Goal: Task Accomplishment & Management: Use online tool/utility

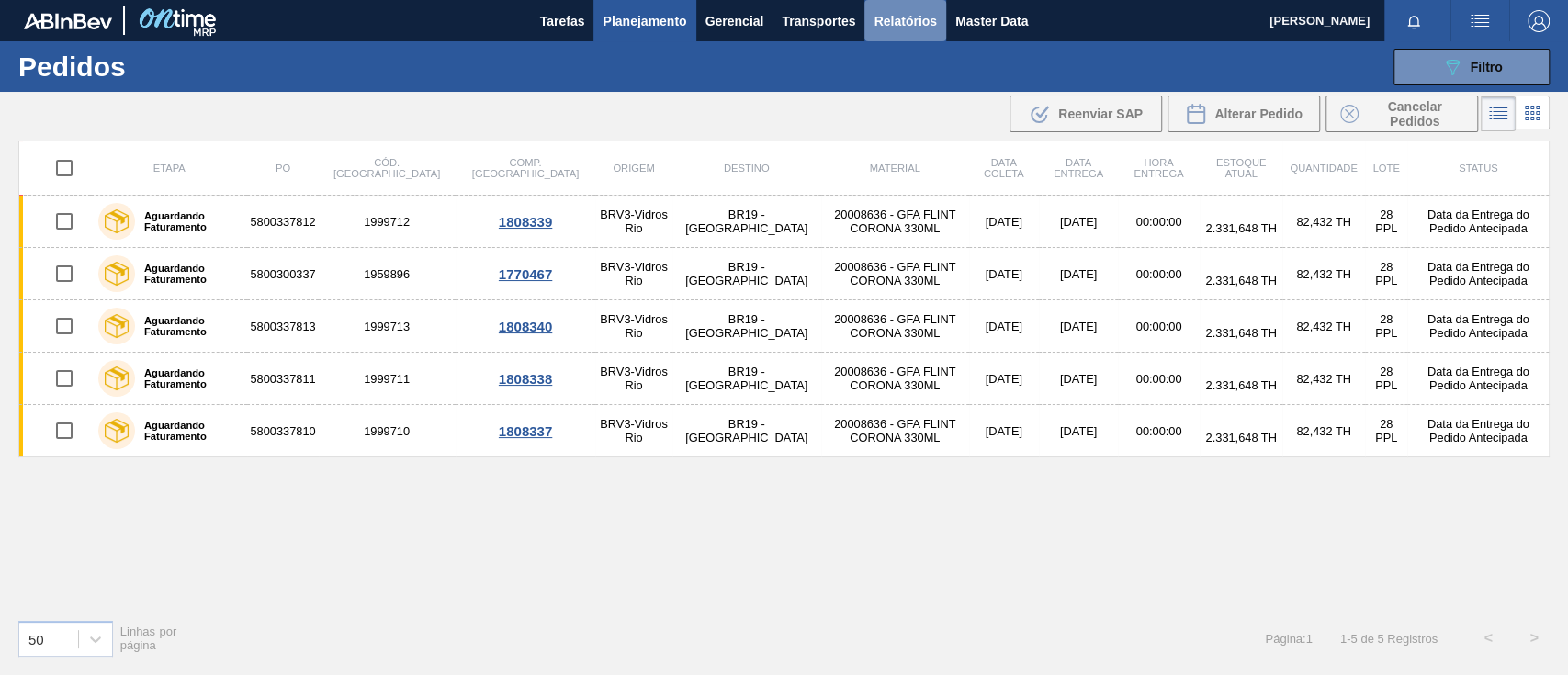
click at [923, 13] on span "Relatórios" at bounding box center [904, 21] width 62 height 22
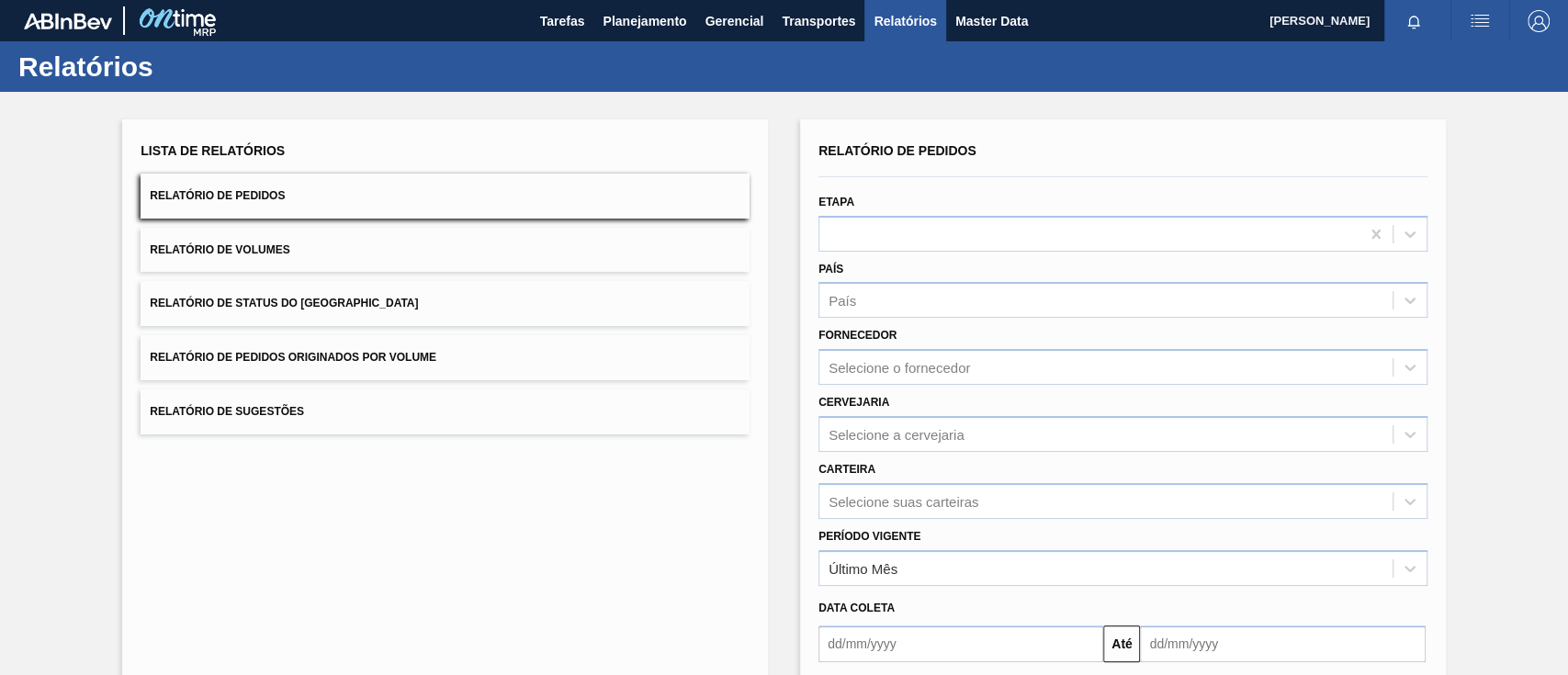
click at [436, 328] on div "Lista de Relatórios Relatório de Pedidos Relatório de Volumes Relatório de Stat…" at bounding box center [445, 285] width 609 height 297
click at [445, 352] on button "Relatório de Pedidos Originados por Volume" at bounding box center [445, 357] width 609 height 45
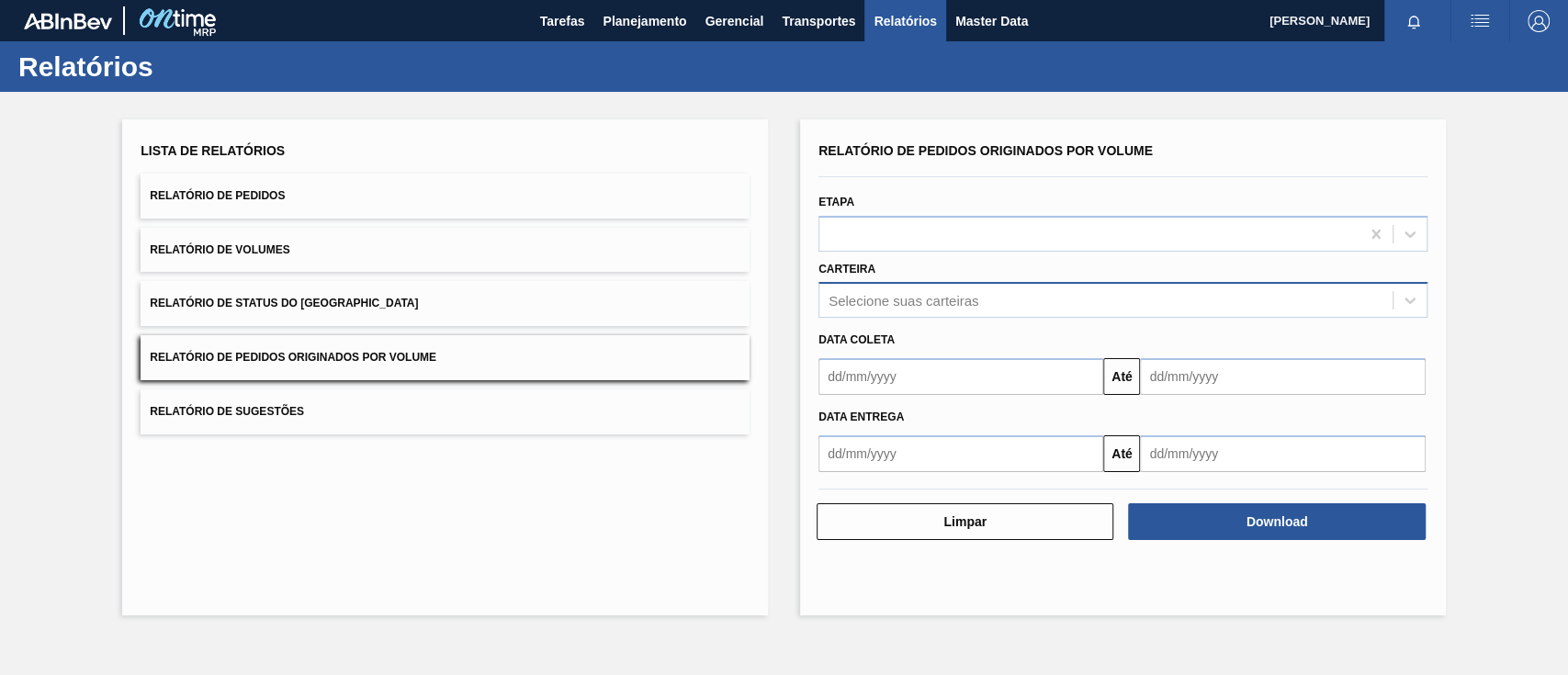
click at [921, 309] on div "Selecione suas carteiras" at bounding box center [1106, 300] width 573 height 27
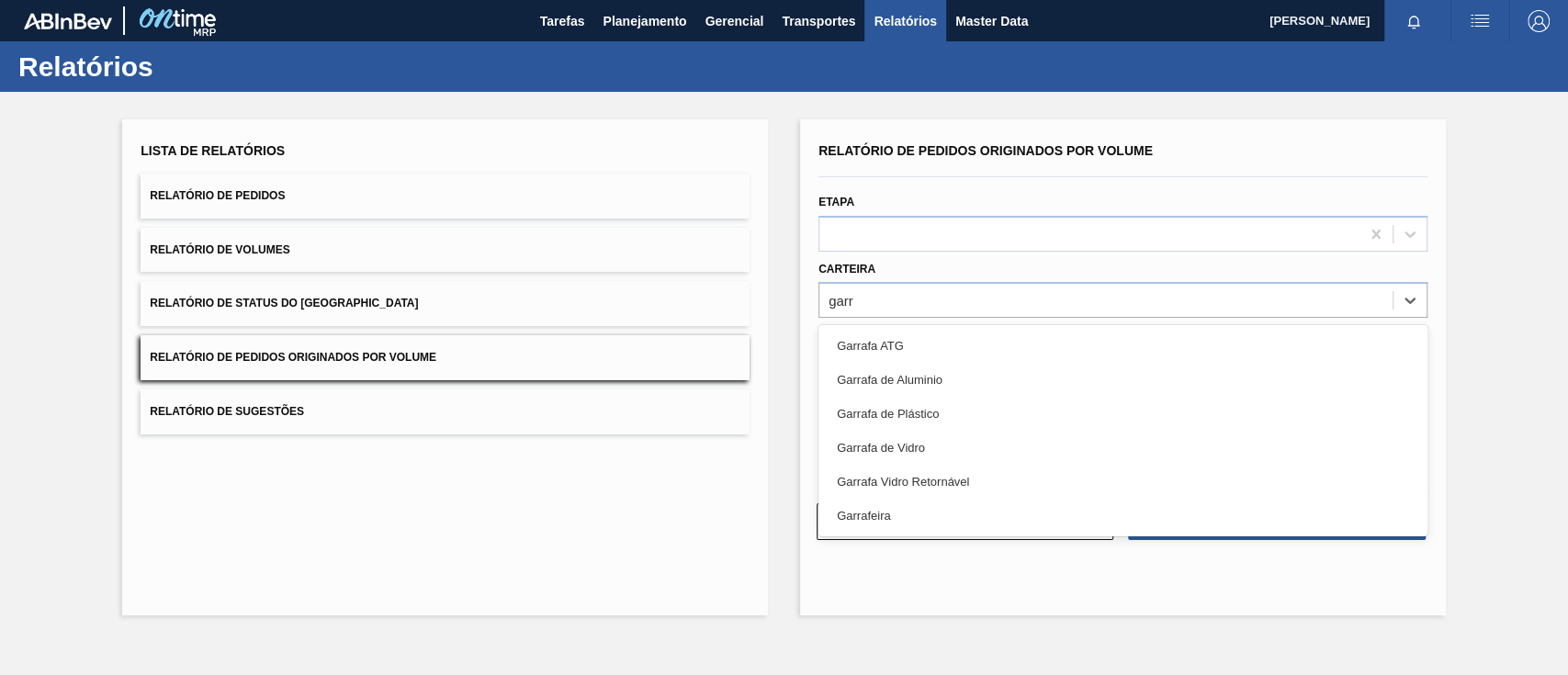
type input "garra"
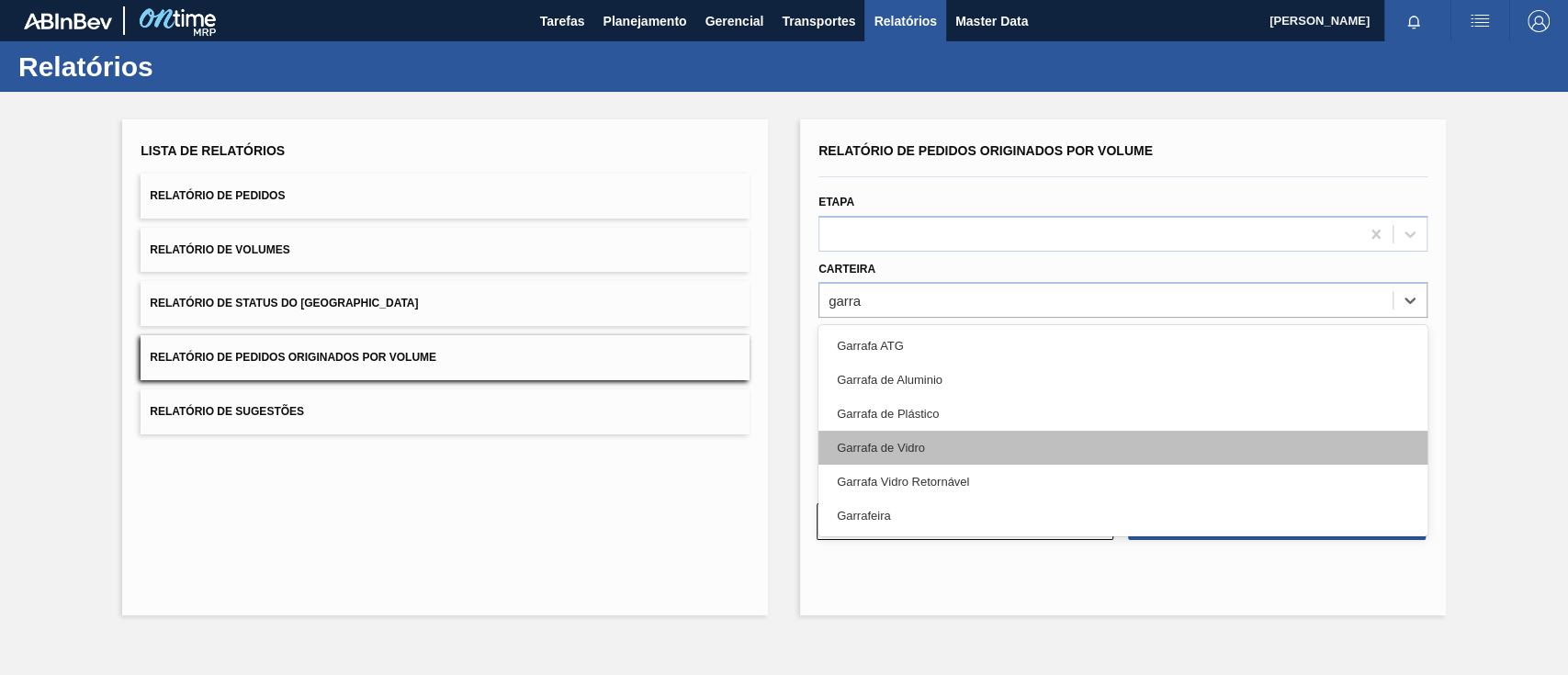
click at [959, 448] on div "Garrafa de Vidro" at bounding box center [1123, 447] width 609 height 34
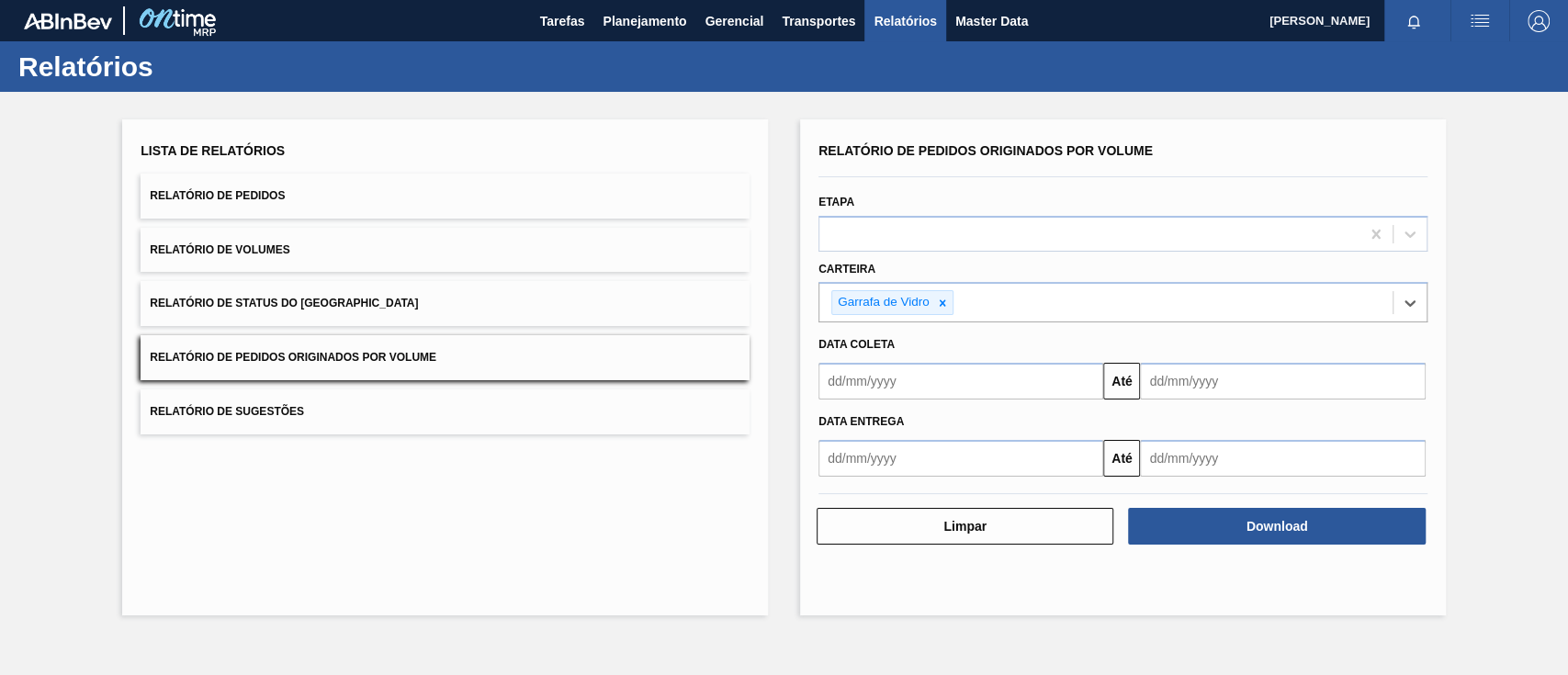
click at [910, 400] on div "Data entrega Até" at bounding box center [1123, 438] width 624 height 77
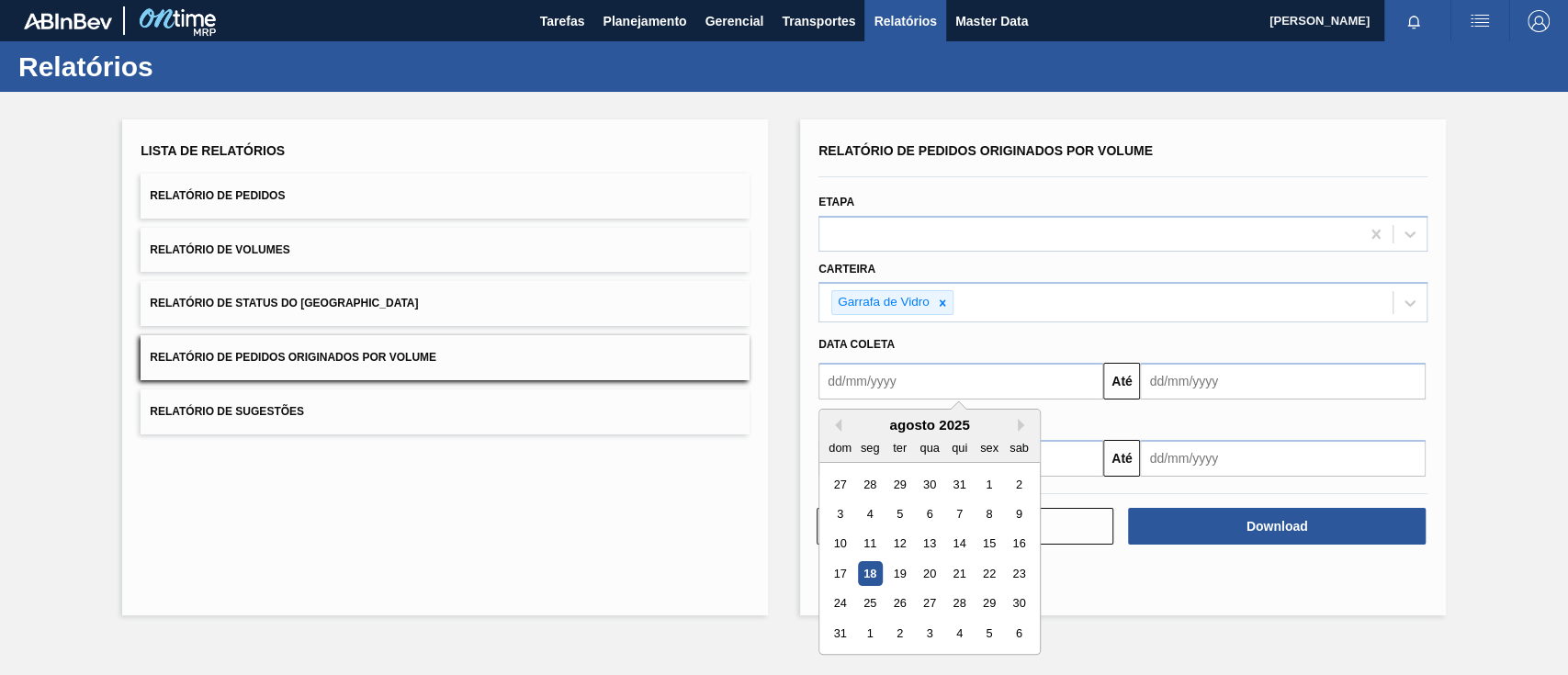
click at [903, 386] on input "text" at bounding box center [961, 381] width 285 height 37
click at [844, 572] on div "17" at bounding box center [840, 573] width 25 height 25
type input "[DATE]"
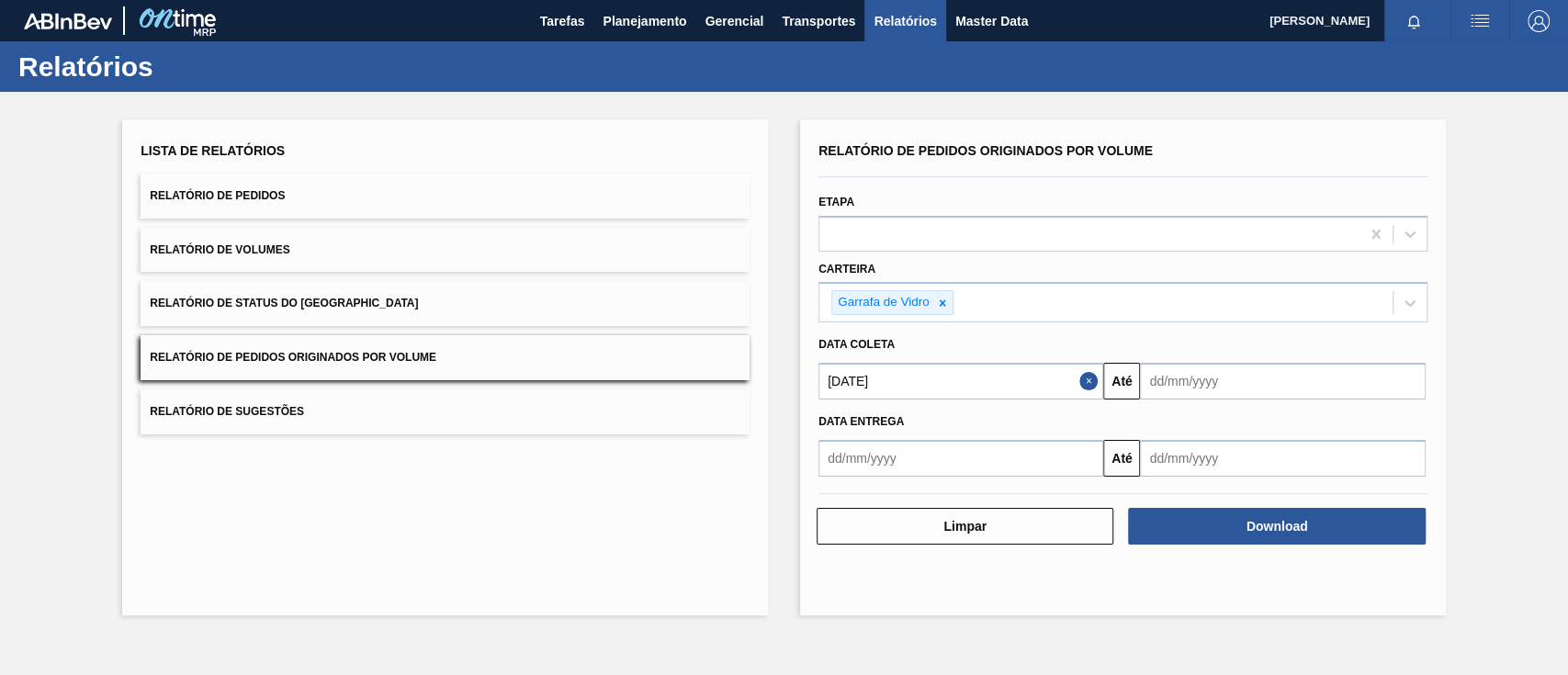
click at [1291, 378] on input "text" at bounding box center [1282, 381] width 285 height 37
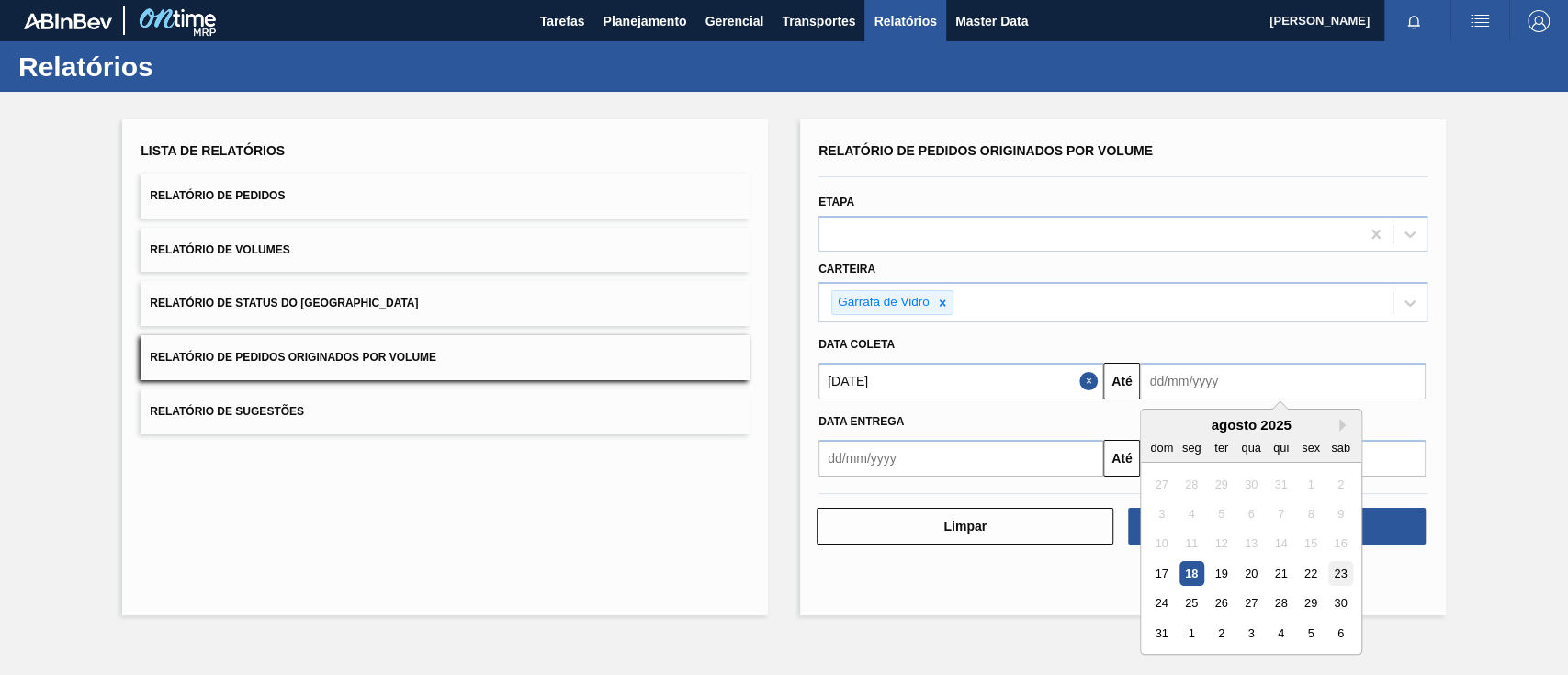
click at [1338, 570] on div "23" at bounding box center [1340, 573] width 25 height 25
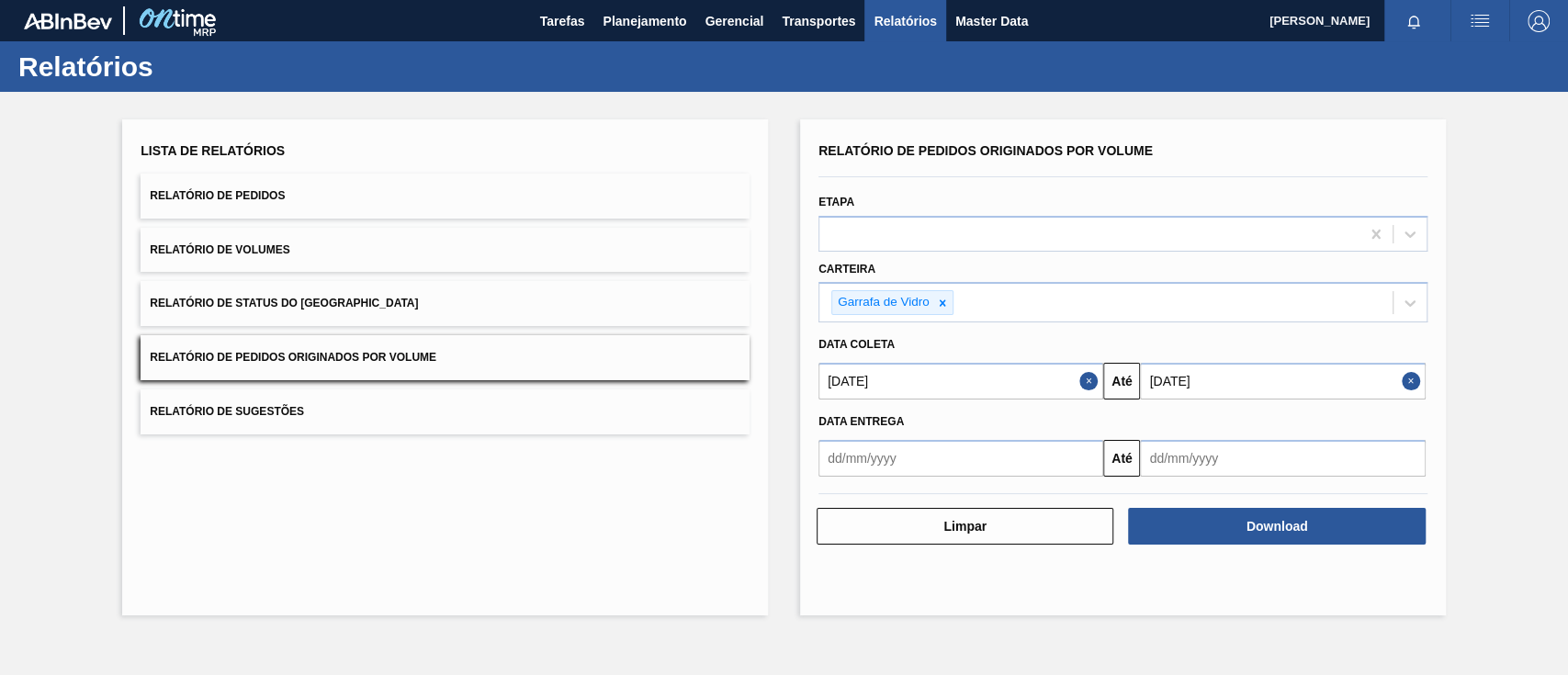
type input "[DATE]"
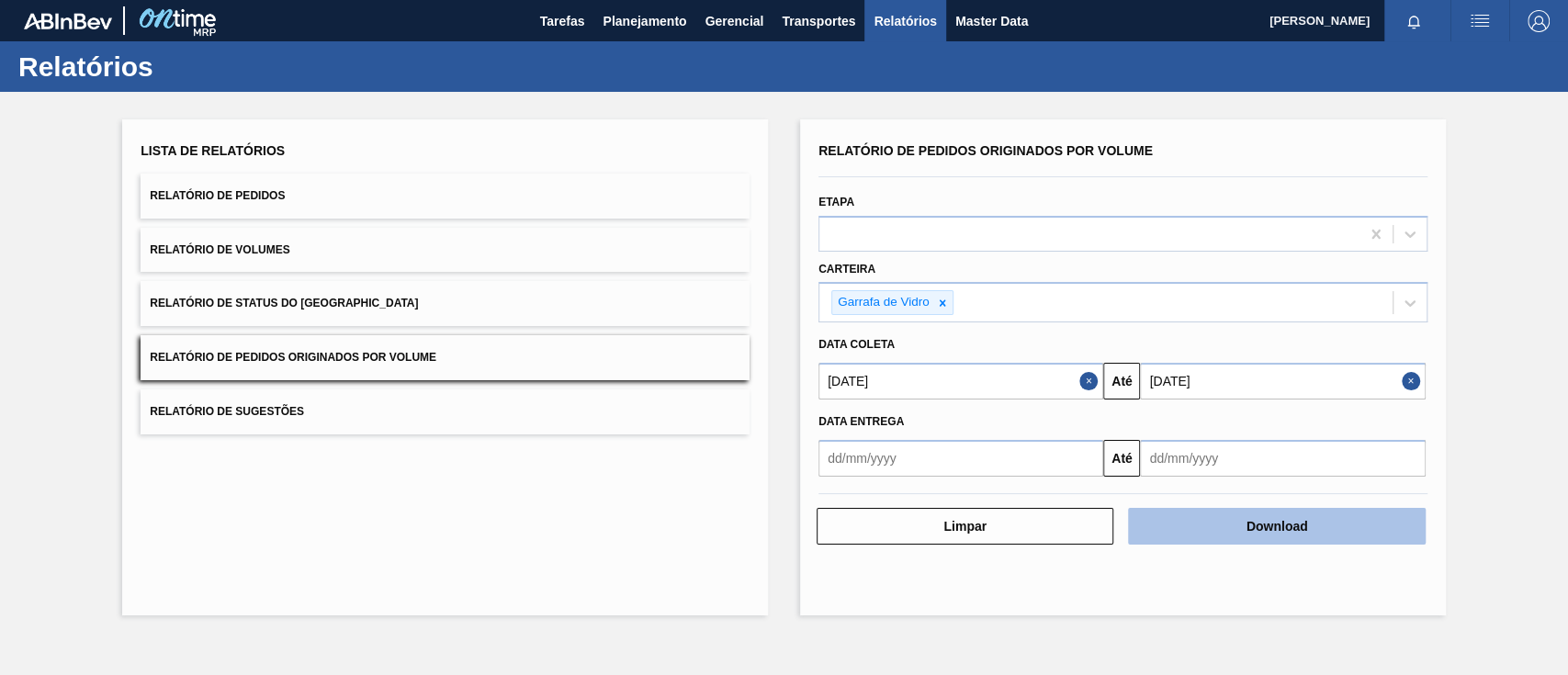
click at [1340, 531] on button "Download" at bounding box center [1276, 526] width 297 height 37
